Goal: Navigation & Orientation: Find specific page/section

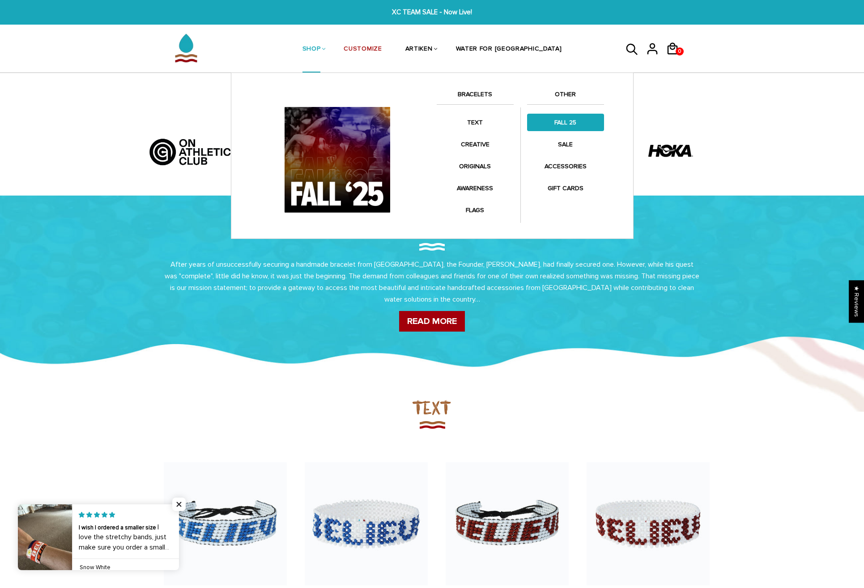
click at [567, 122] on link "FALL 25" at bounding box center [565, 122] width 77 height 17
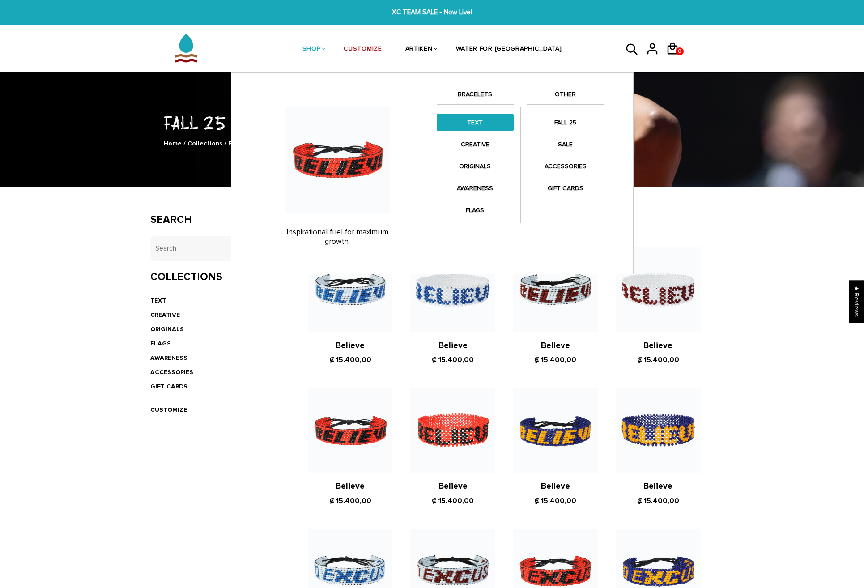
click at [477, 121] on link "TEXT" at bounding box center [475, 122] width 77 height 17
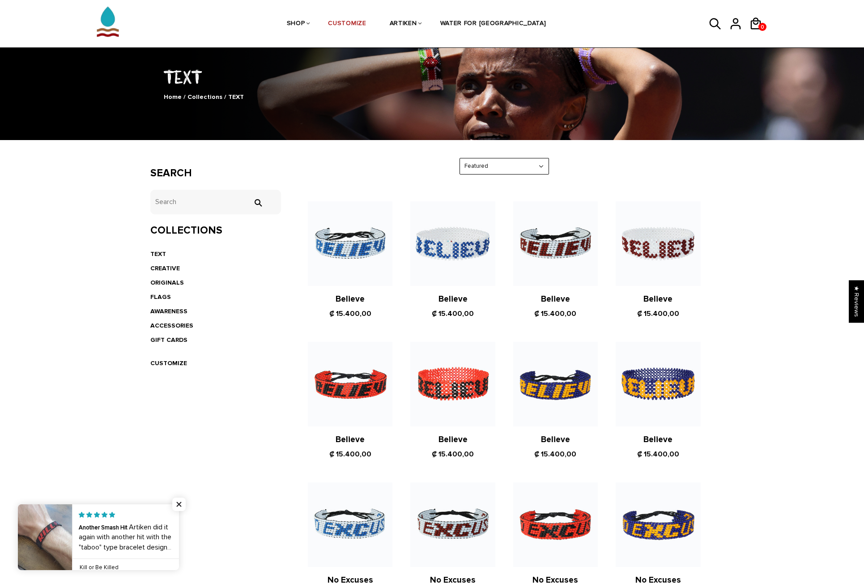
scroll to position [45, 0]
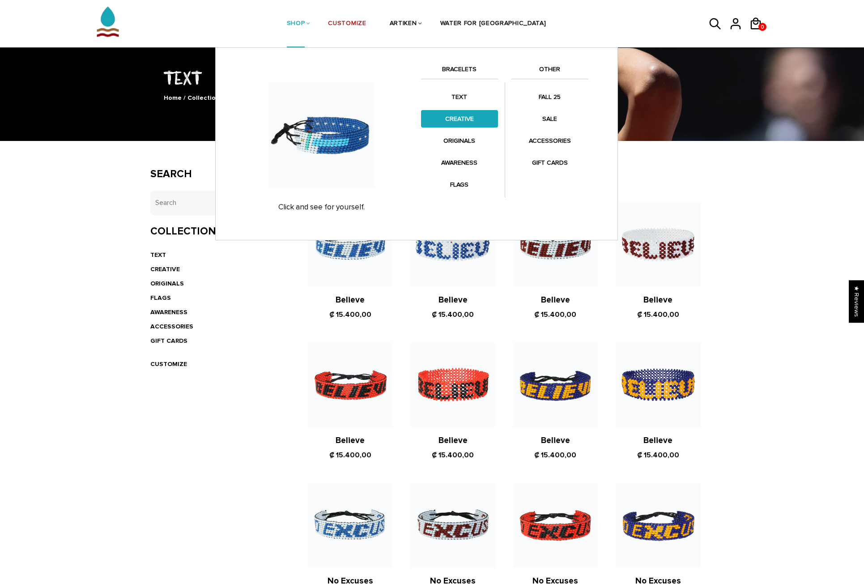
click at [459, 120] on link "CREATIVE" at bounding box center [459, 118] width 77 height 17
